Goal: Transaction & Acquisition: Download file/media

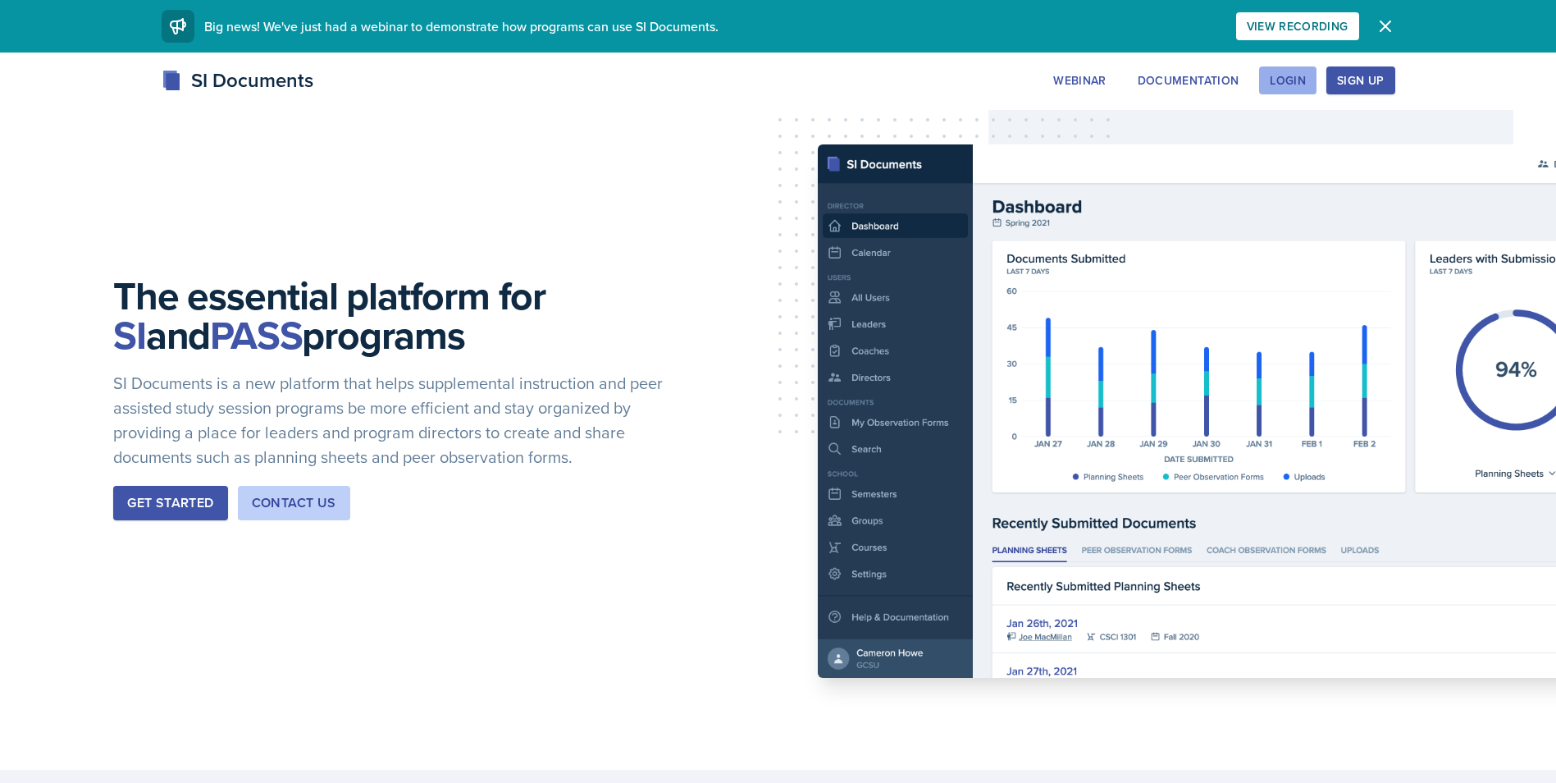
click at [1304, 80] on div "Login" at bounding box center [1288, 80] width 36 height 13
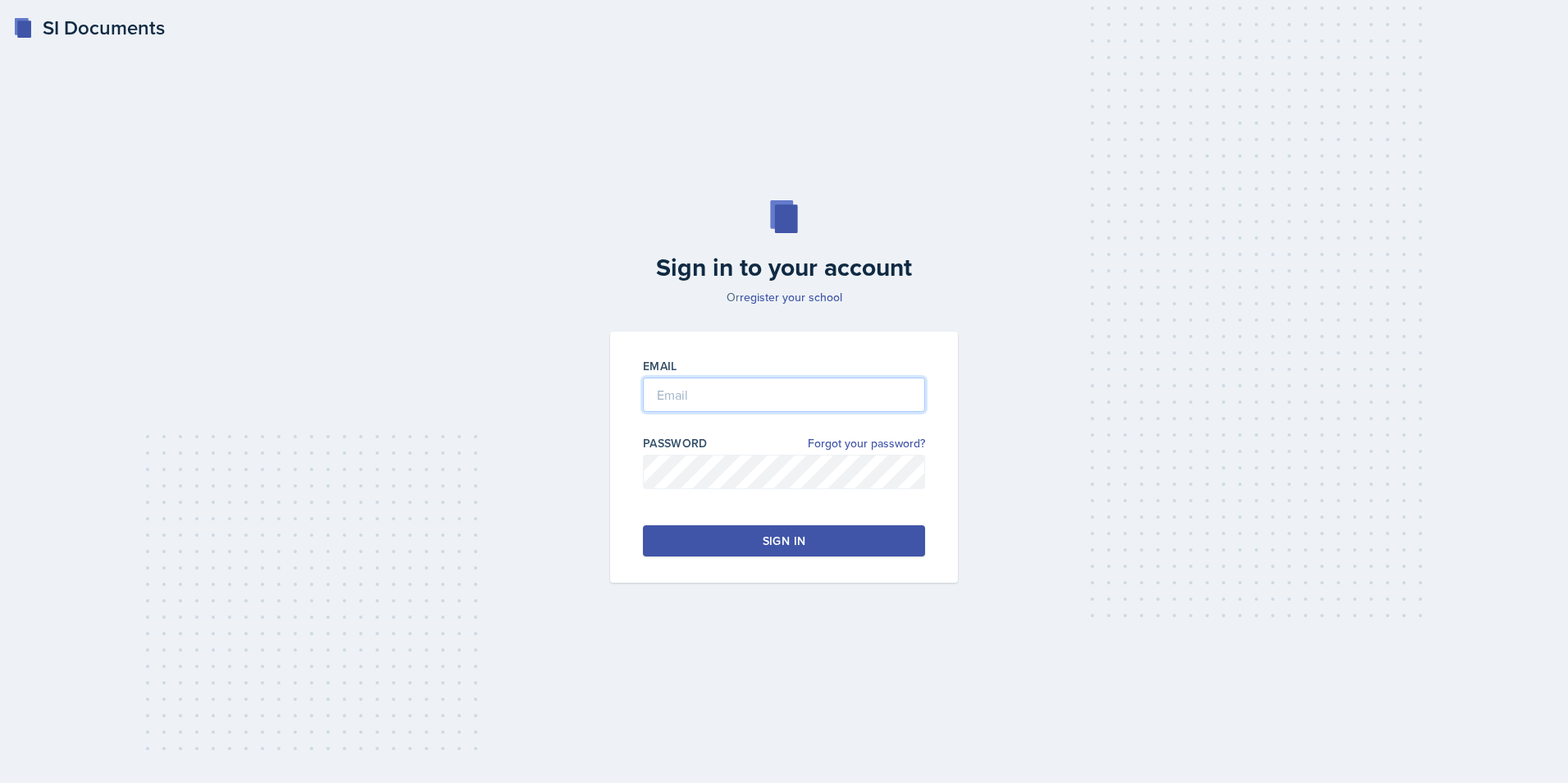
type input "[PERSON_NAME][EMAIL_ADDRESS][DOMAIN_NAME]"
click at [750, 537] on button "Sign in" at bounding box center [784, 540] width 282 height 31
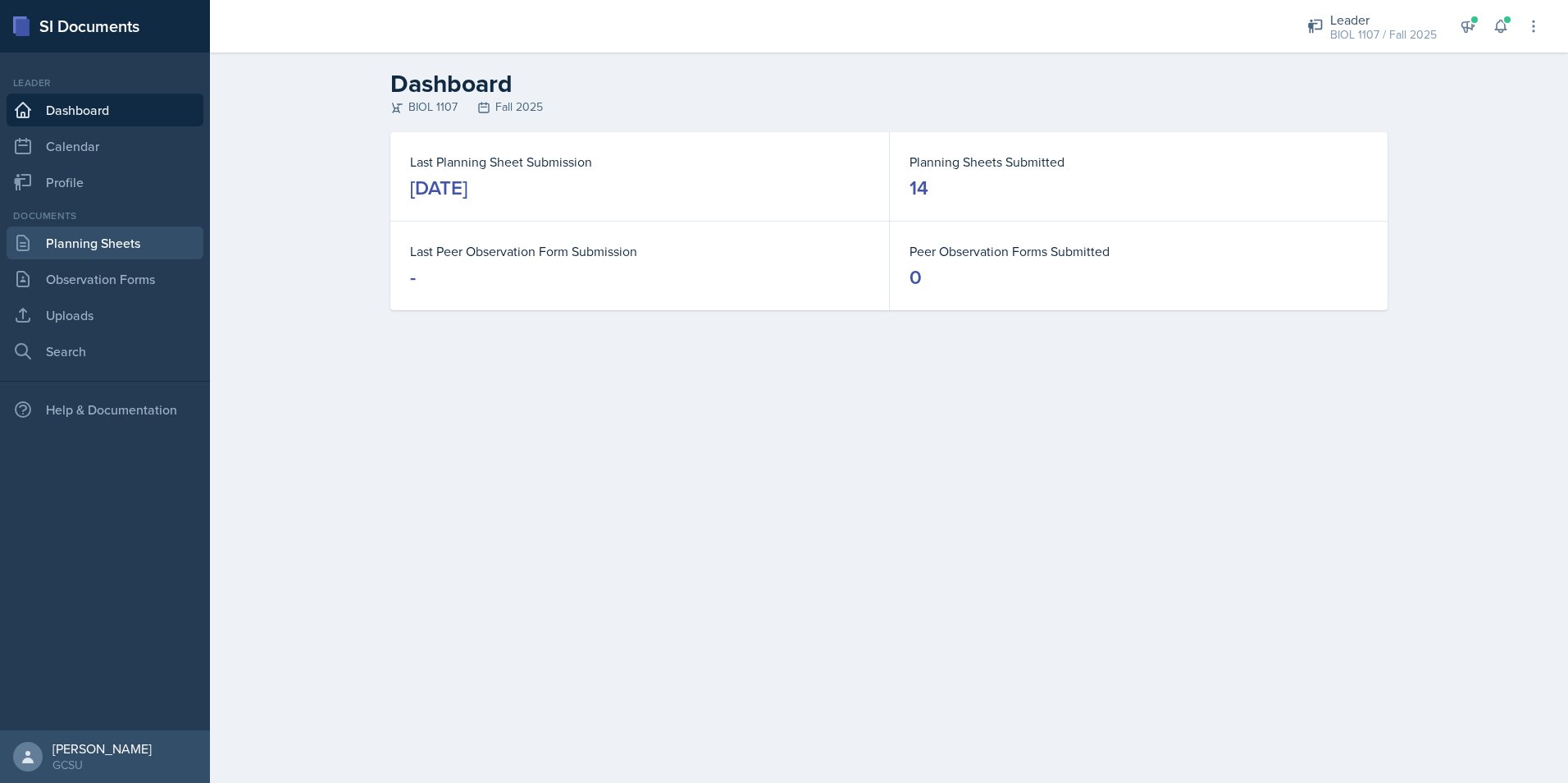
drag, startPoint x: 93, startPoint y: 249, endPoint x: 144, endPoint y: 258, distance: 51.8
click at [94, 247] on link "Planning Sheets" at bounding box center [105, 242] width 197 height 33
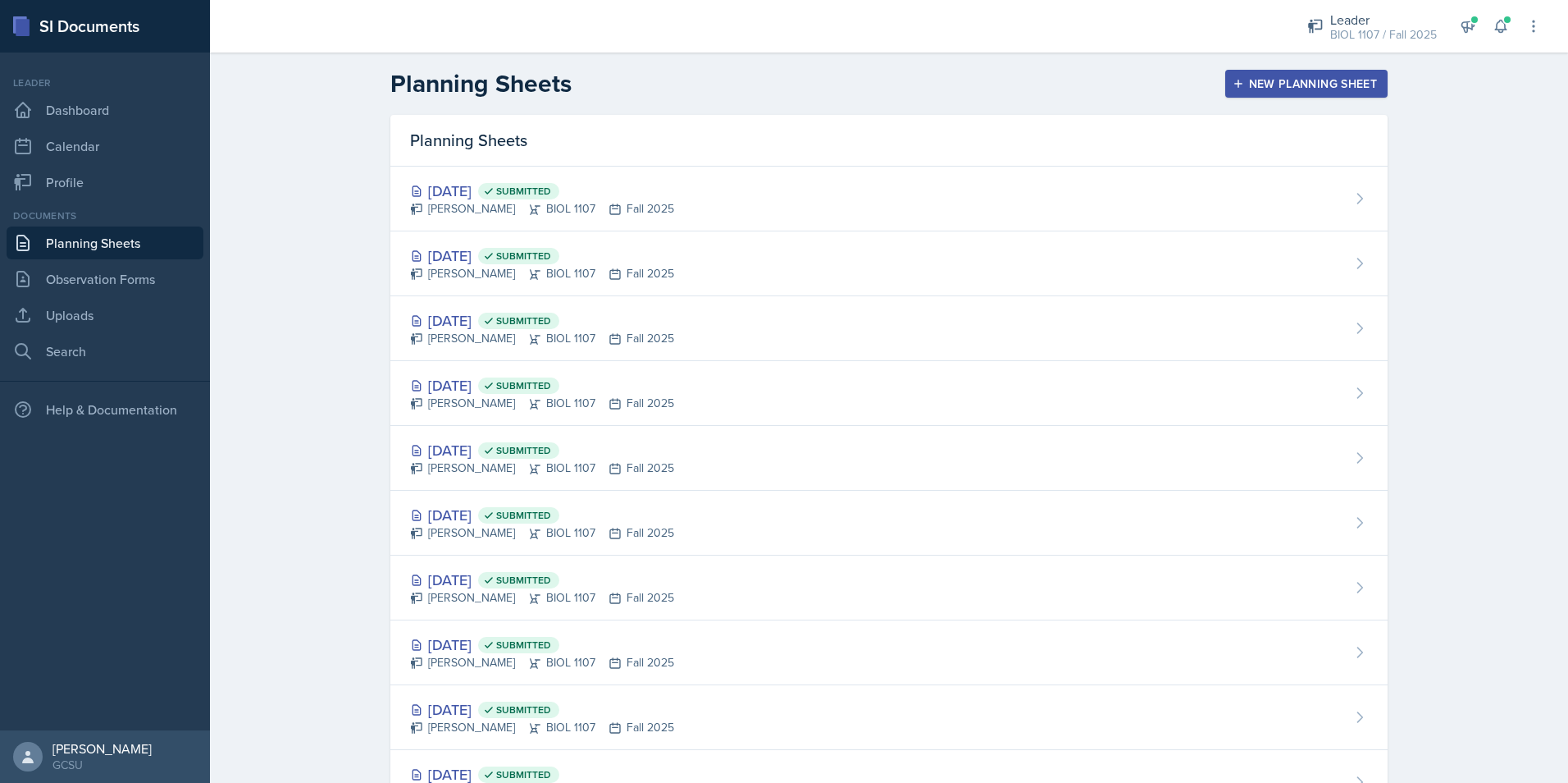
click at [796, 197] on div "[DATE] Submitted [PERSON_NAME] BIOL 1107 Fall 2025" at bounding box center [889, 199] width 997 height 65
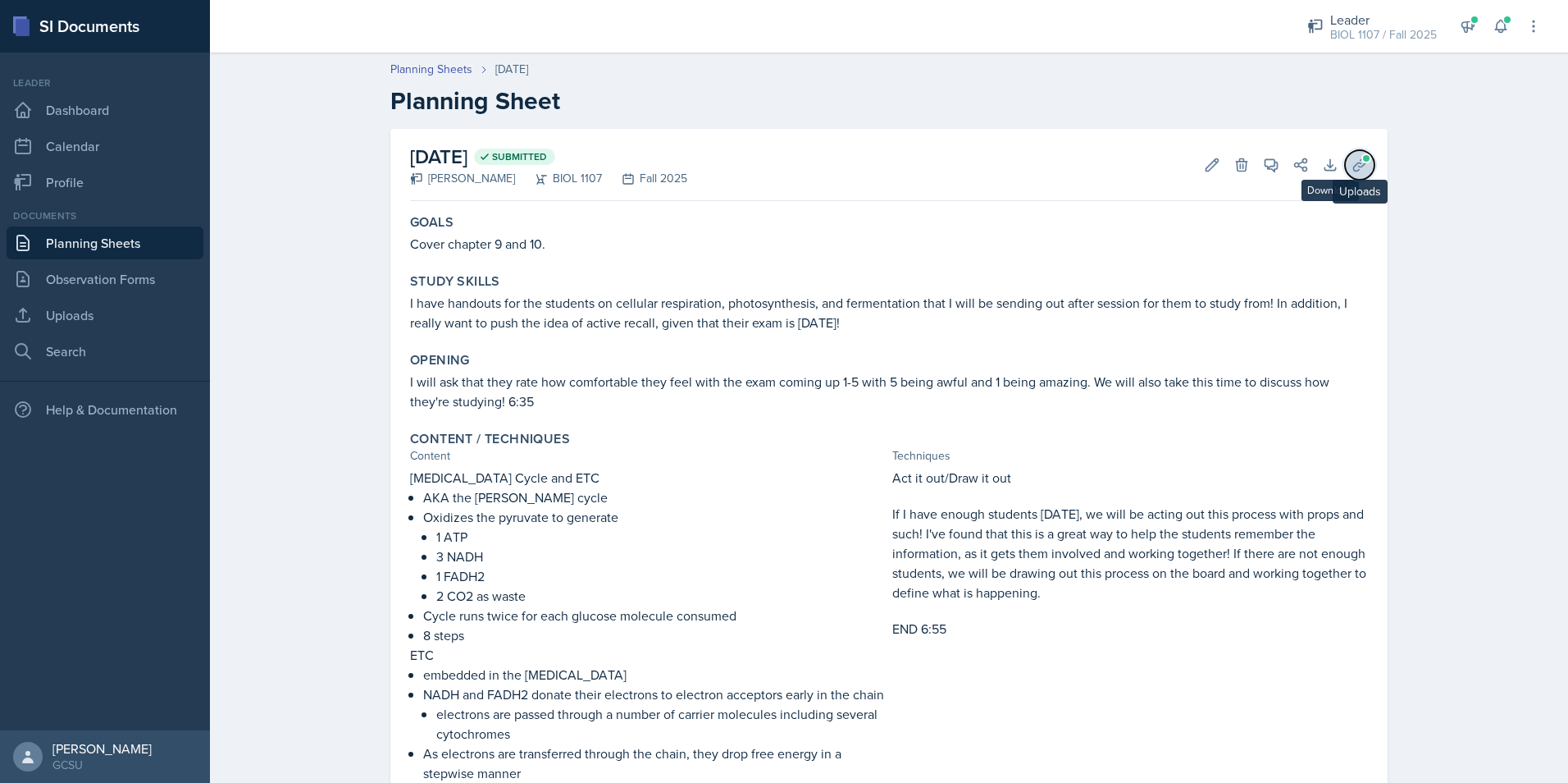
click at [1361, 161] on span at bounding box center [1366, 158] width 10 height 10
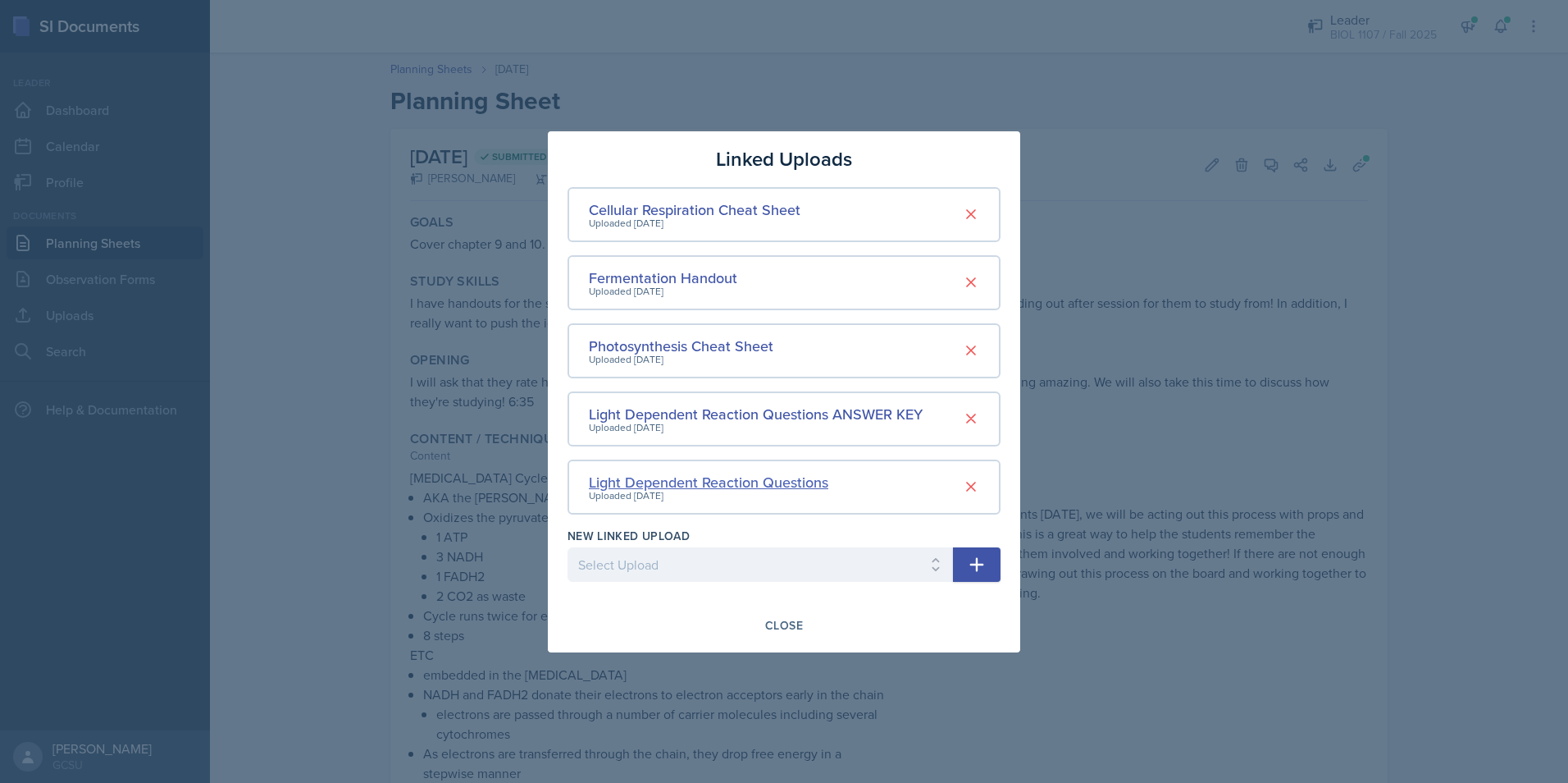
click at [743, 483] on div "Light Dependent Reaction Questions" at bounding box center [709, 482] width 240 height 22
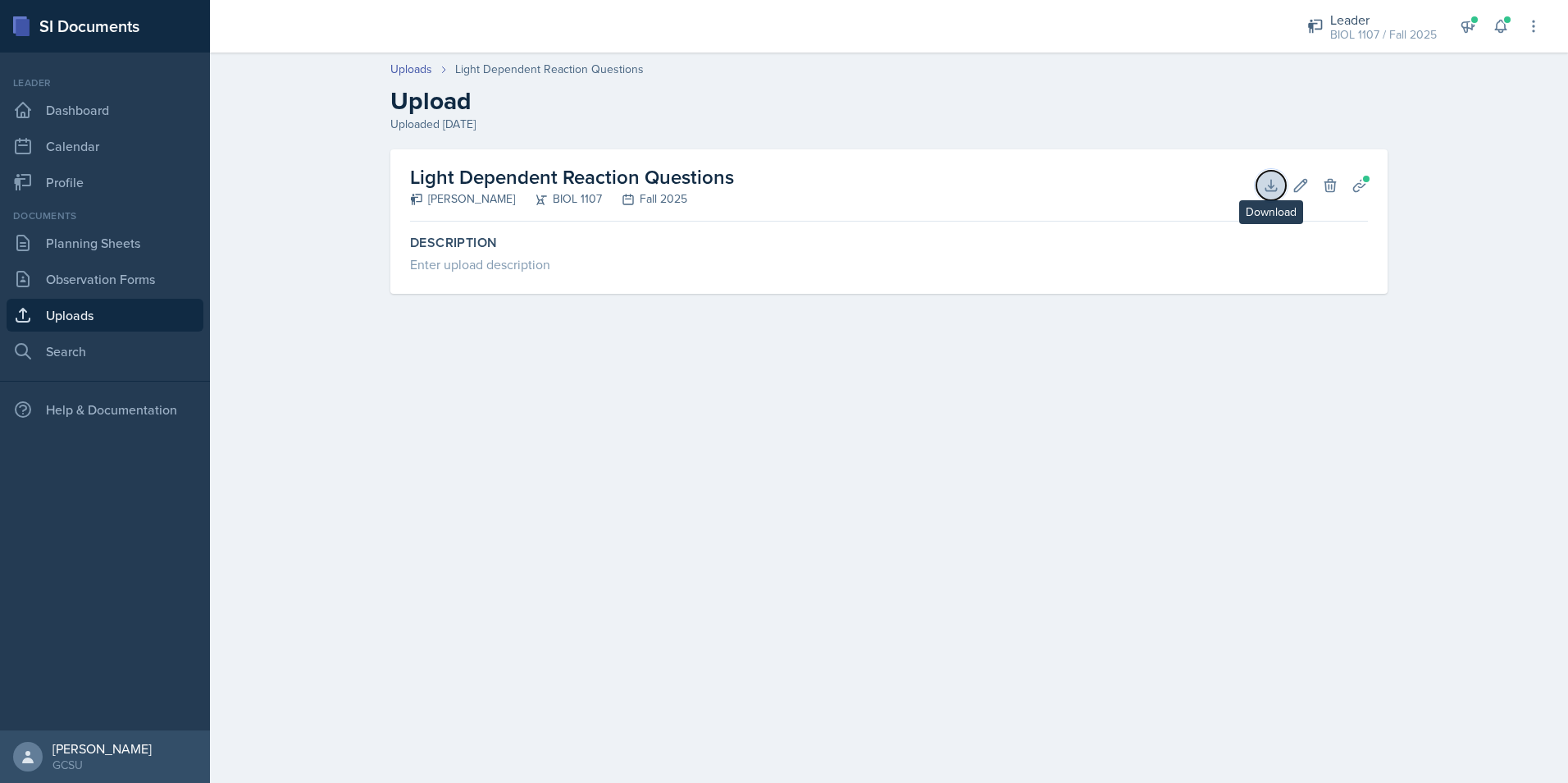
click at [1261, 189] on button "Download" at bounding box center [1271, 186] width 30 height 30
